Goal: Check status: Check status

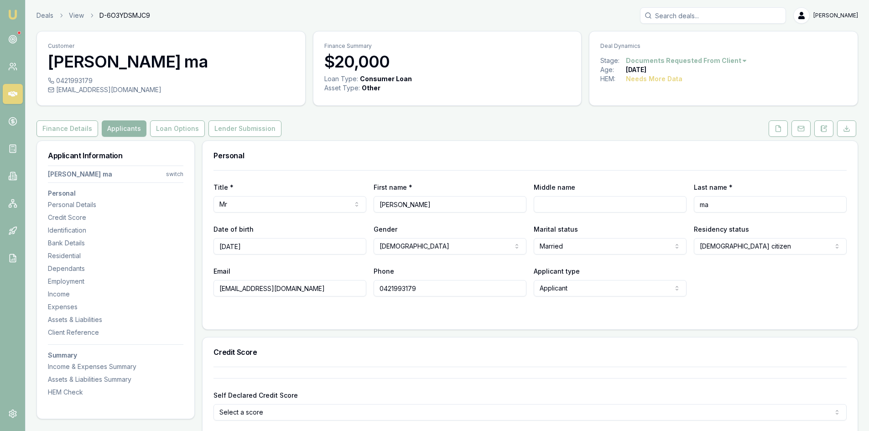
select select "[DEMOGRAPHIC_DATA]"
select select "MARRIED"
select select
click at [780, 131] on icon at bounding box center [778, 128] width 7 height 7
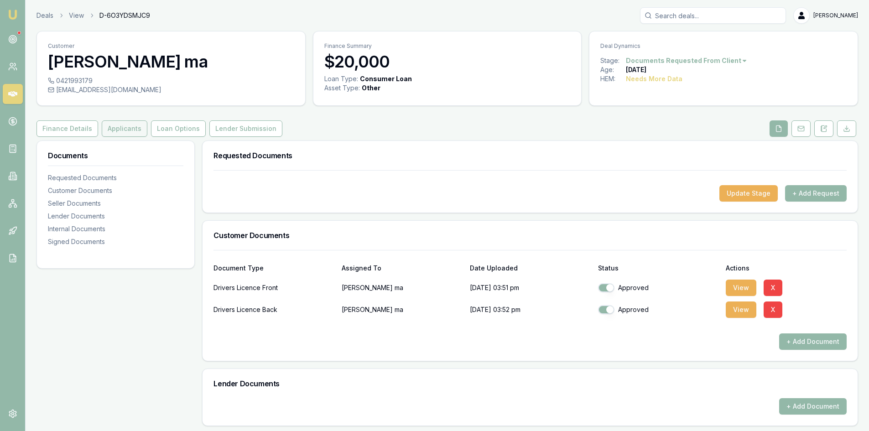
click at [130, 131] on button "Applicants" at bounding box center [125, 128] width 46 height 16
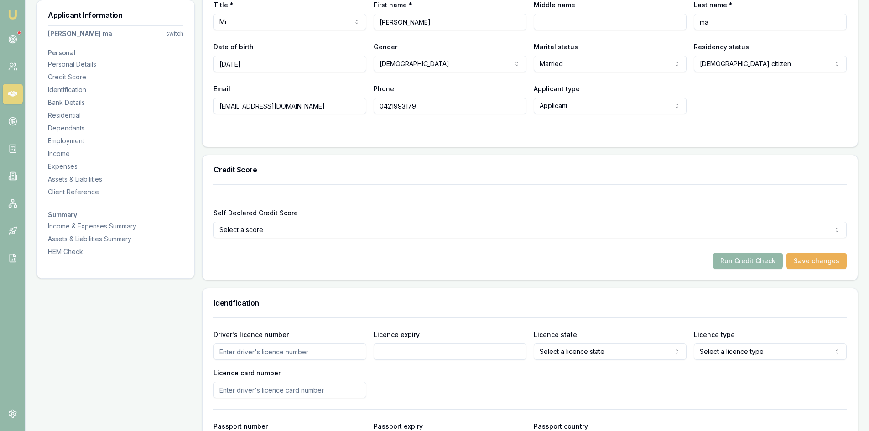
scroll to position [91, 0]
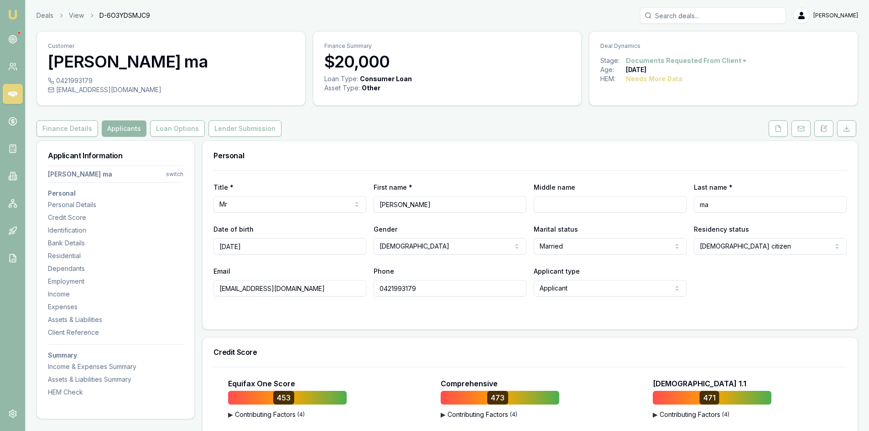
select select "VIC"
select select "OPEN_LICENCE"
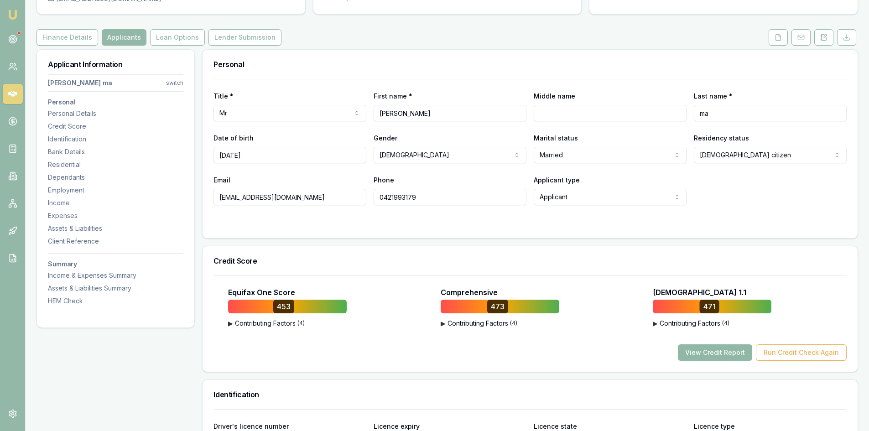
click at [704, 355] on button "View Credit Report" at bounding box center [715, 352] width 74 height 16
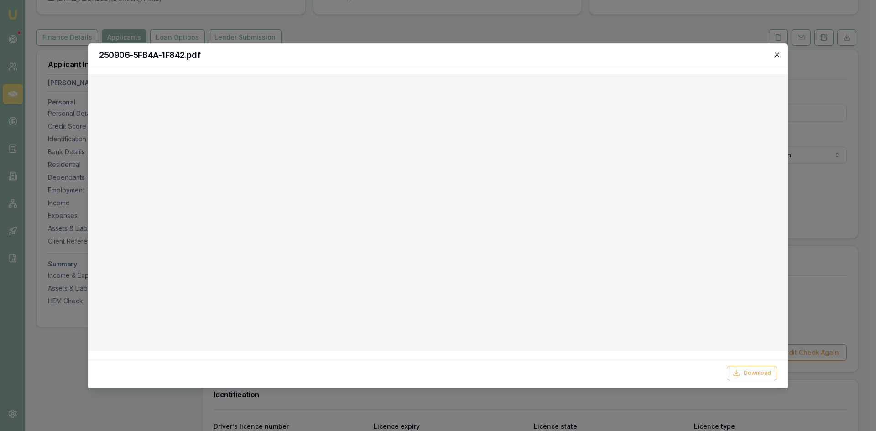
click at [775, 53] on icon "button" at bounding box center [777, 54] width 4 height 4
